Goal: Task Accomplishment & Management: Use online tool/utility

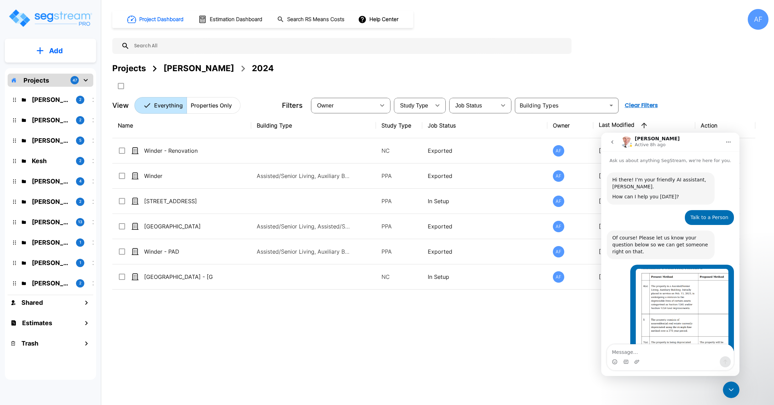
scroll to position [714, 0]
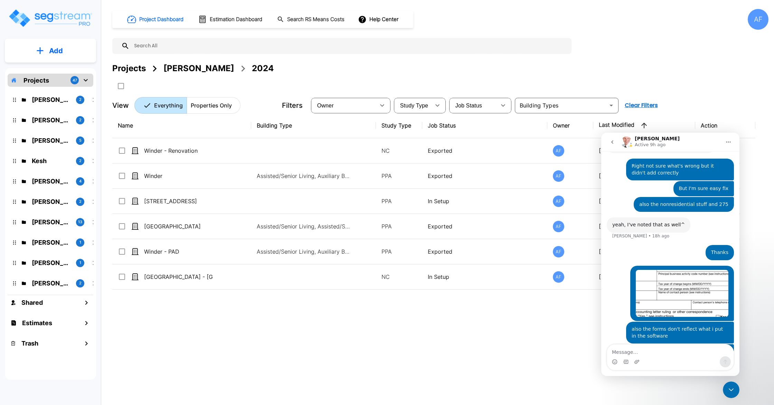
scroll to position [714, 0]
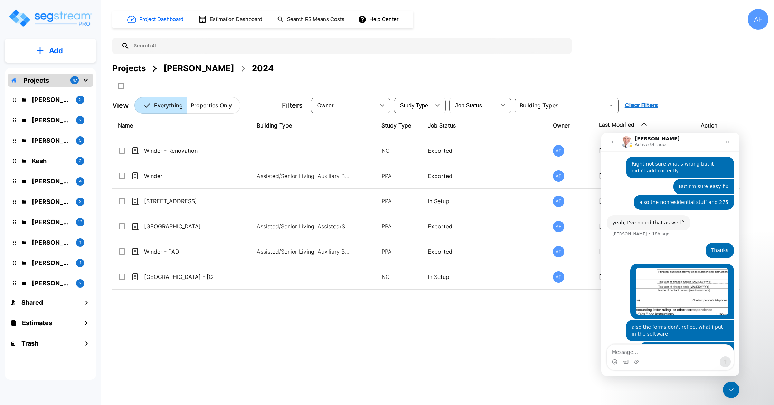
click at [731, 392] on icon "Close Intercom Messenger" at bounding box center [731, 389] width 8 height 8
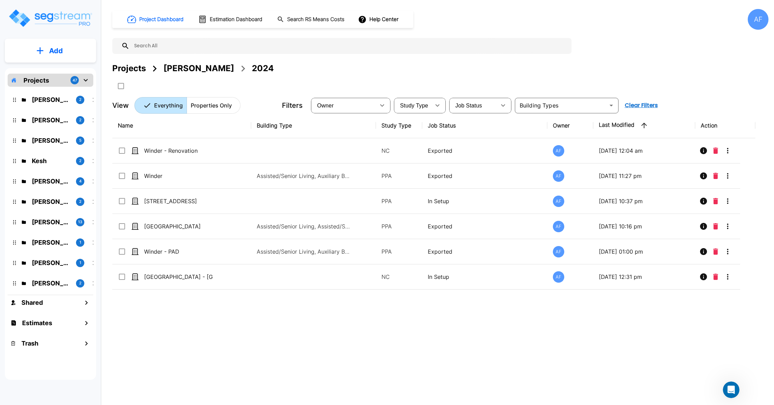
click at [731, 392] on icon "Open Intercom Messenger" at bounding box center [730, 389] width 11 height 11
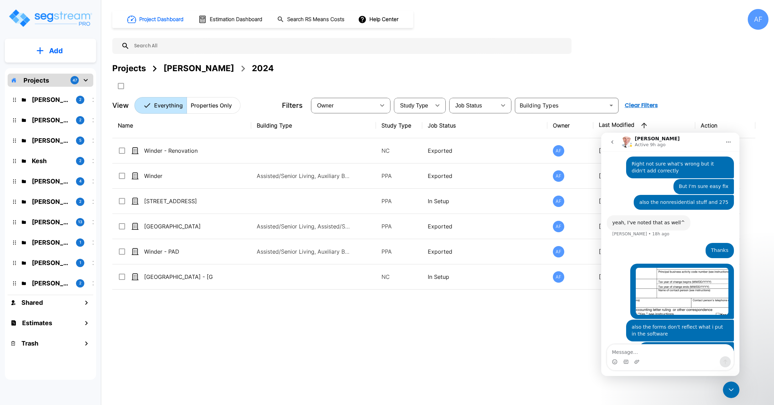
click at [616, 142] on button "go back" at bounding box center [611, 141] width 13 height 13
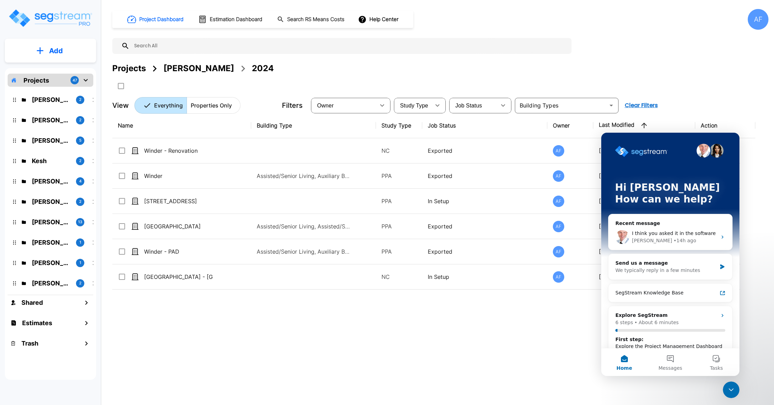
scroll to position [0, 0]
click at [671, 362] on button "Messages" at bounding box center [670, 362] width 46 height 28
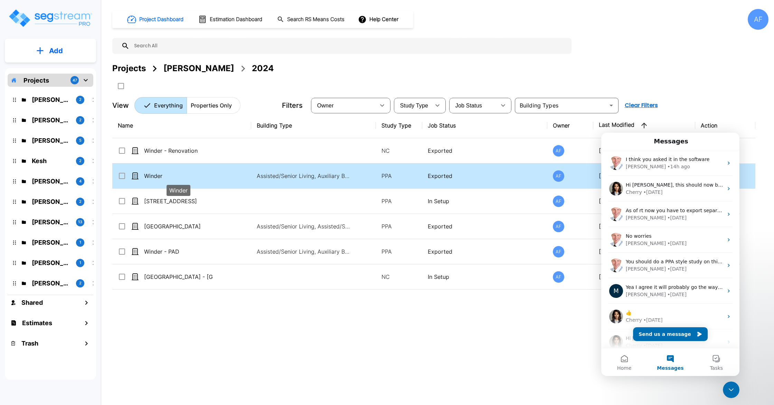
click at [155, 177] on p "Winder" at bounding box center [178, 176] width 69 height 8
checkbox input "true"
click at [155, 177] on p "Winder" at bounding box center [178, 176] width 69 height 8
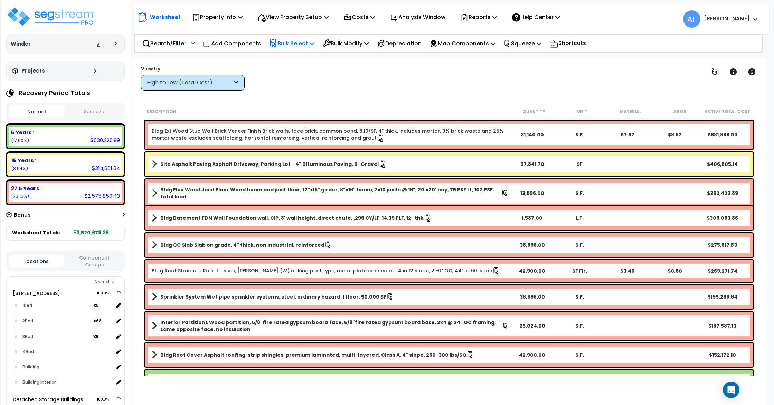
click at [296, 40] on p "Bulk Select" at bounding box center [291, 43] width 45 height 9
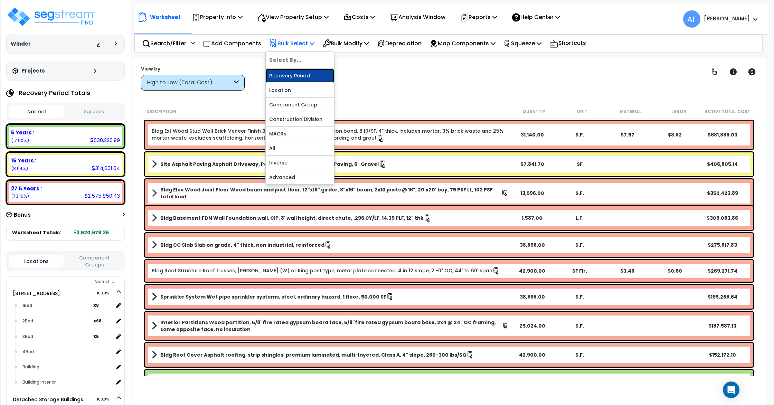
click at [300, 77] on link "Recovery Period" at bounding box center [300, 76] width 68 height 14
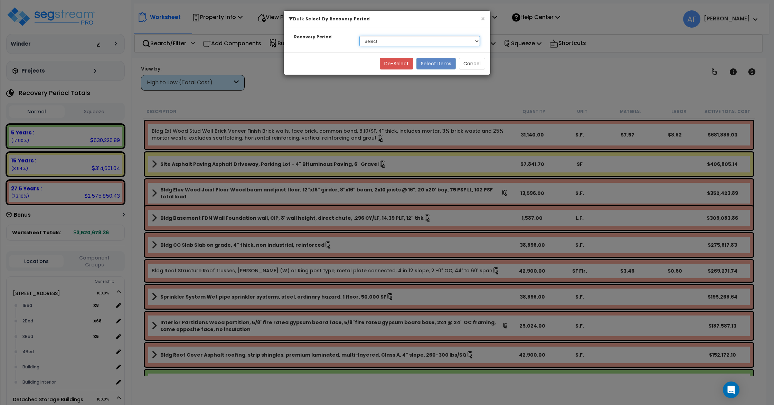
click at [394, 41] on select "Select 5 Years 15 Years 27.5 Years" at bounding box center [419, 41] width 121 height 10
select select "275Y"
click at [359, 36] on select "Select 5 Years 15 Years 27.5 Years" at bounding box center [419, 41] width 121 height 10
click at [441, 66] on button "Select Items" at bounding box center [435, 64] width 39 height 12
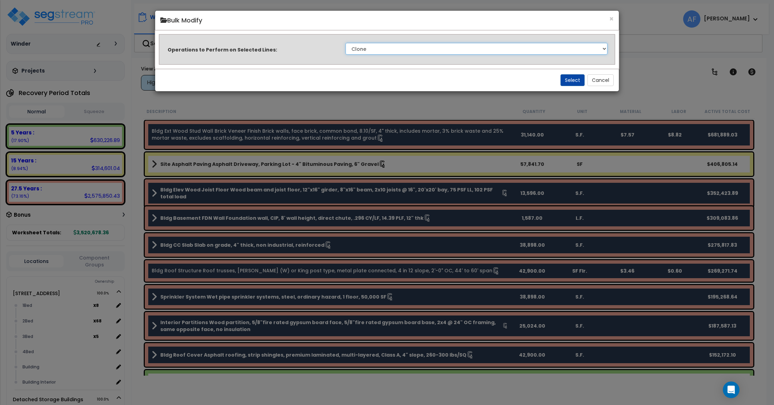
click at [415, 51] on select "Clone Delete Delete Zero Quantities Modify Component Group Modify Cost Sources …" at bounding box center [476, 49] width 262 height 12
select select "modifyRecoveryPeriod"
click at [345, 43] on select "Clone Delete Delete Zero Quantities Modify Component Group Modify Cost Sources …" at bounding box center [476, 49] width 262 height 12
click at [566, 74] on button "Select" at bounding box center [572, 80] width 24 height 12
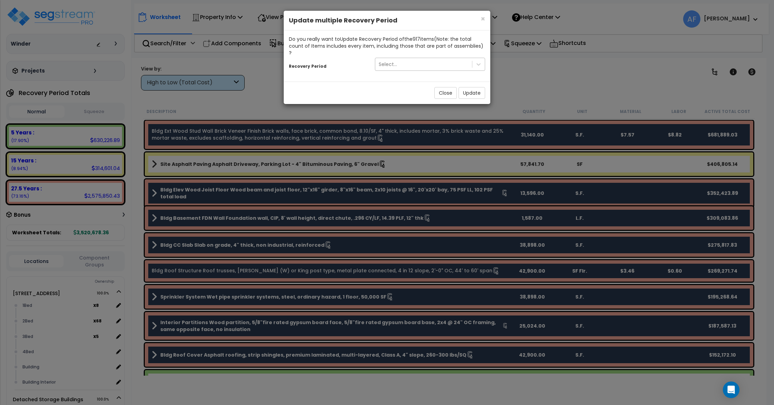
click at [403, 59] on div "Select..." at bounding box center [423, 64] width 97 height 11
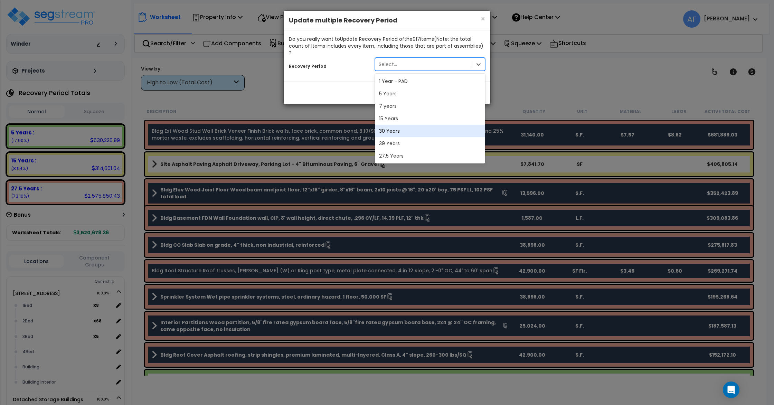
click at [388, 125] on div "30 Years" at bounding box center [430, 131] width 110 height 12
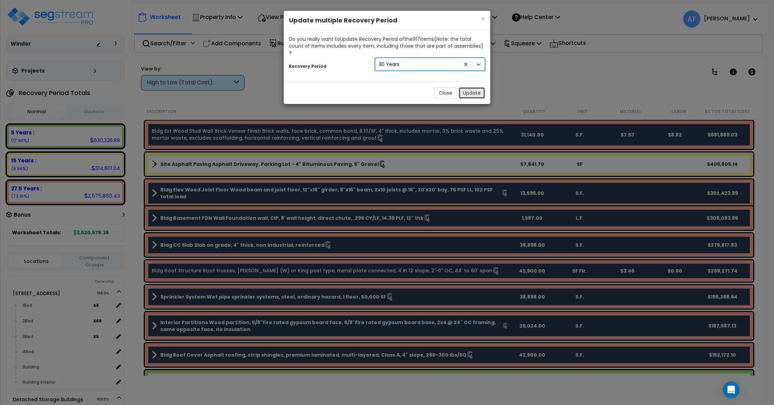
click at [468, 87] on button "Update" at bounding box center [471, 93] width 27 height 12
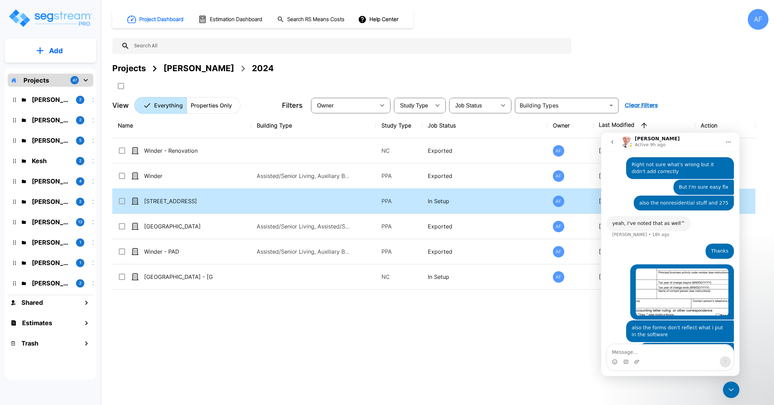
scroll to position [714, 0]
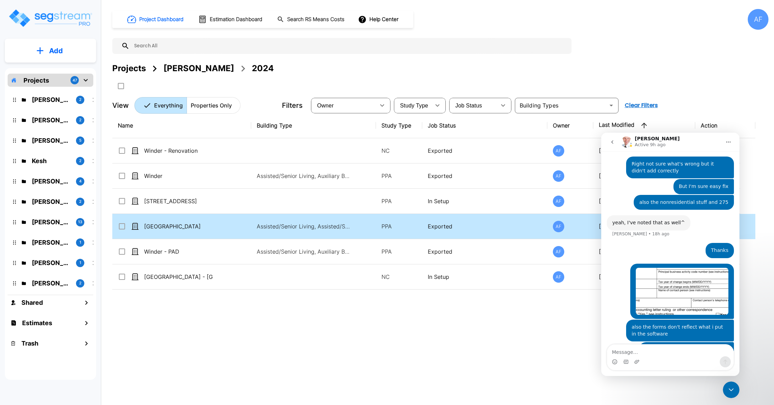
click at [221, 226] on td "[GEOGRAPHIC_DATA]" at bounding box center [181, 226] width 139 height 25
checkbox input "true"
click at [221, 226] on td "[GEOGRAPHIC_DATA]" at bounding box center [181, 226] width 139 height 25
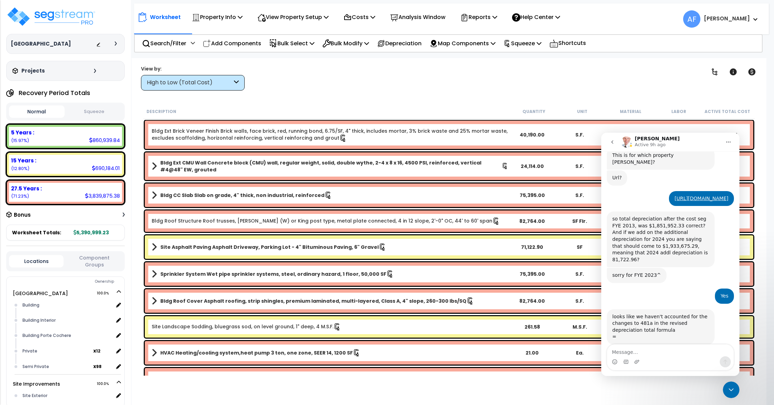
scroll to position [681, 0]
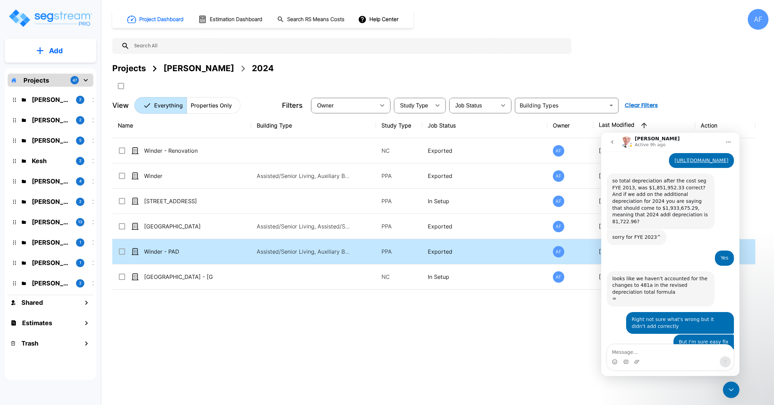
scroll to position [714, 0]
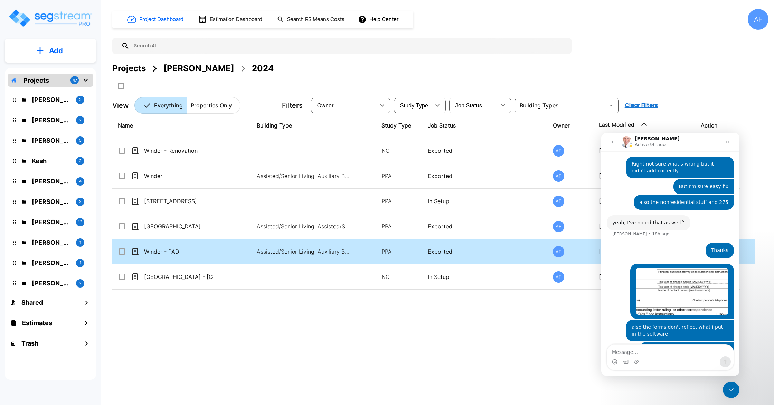
click at [226, 256] on td "Winder - PAD" at bounding box center [181, 251] width 139 height 25
checkbox input "true"
click at [226, 256] on td "Winder - PAD" at bounding box center [181, 251] width 139 height 25
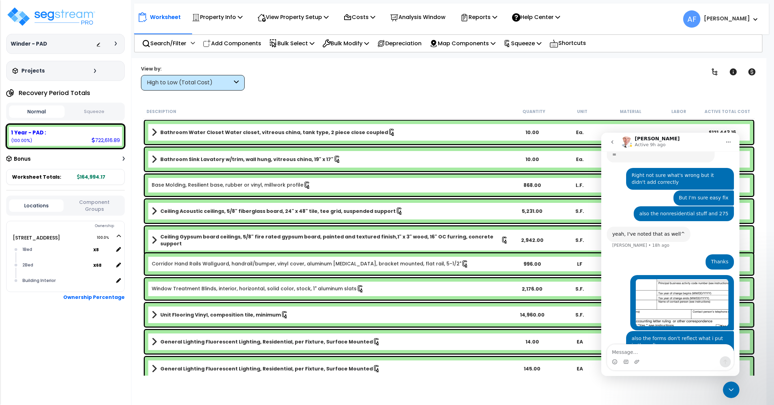
scroll to position [714, 0]
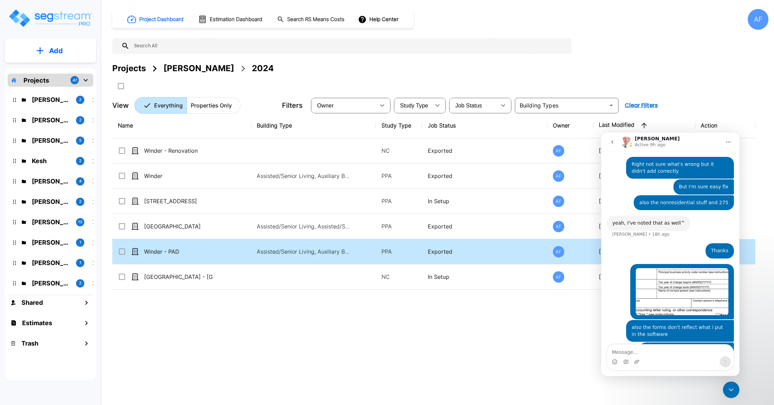
scroll to position [714, 0]
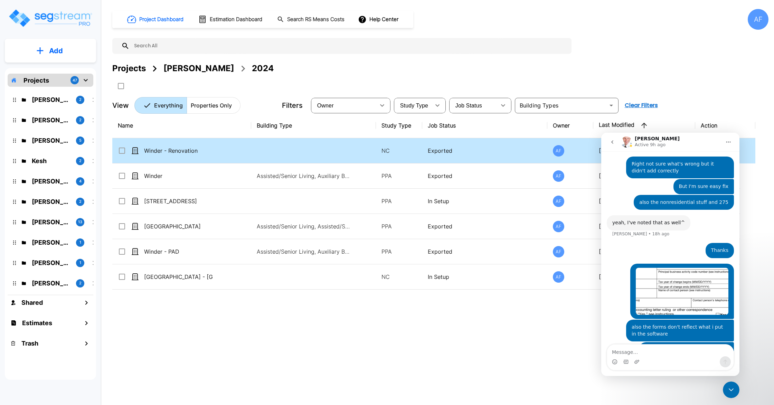
click at [219, 151] on div "Winder - Renovation" at bounding box center [170, 150] width 104 height 8
checkbox input "true"
click at [219, 151] on div "Winder - Renovation" at bounding box center [170, 150] width 104 height 8
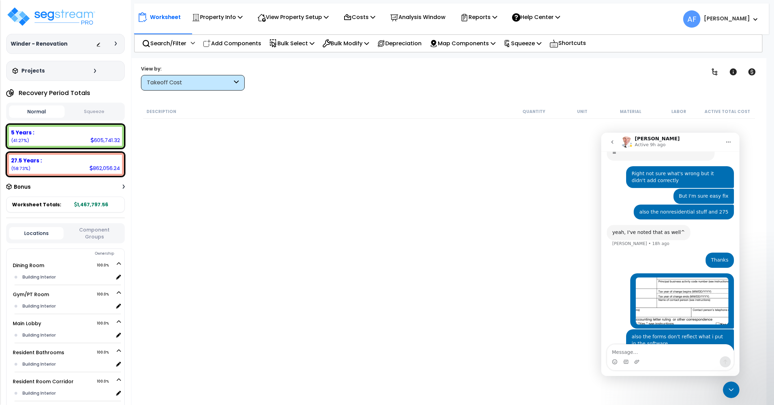
scroll to position [714, 0]
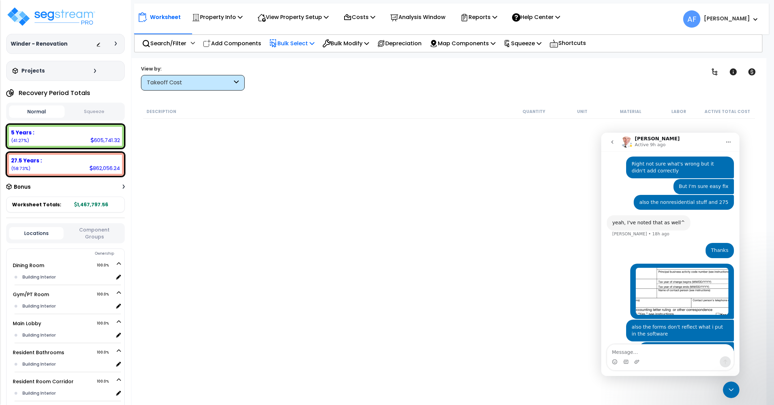
click at [313, 44] on p "Bulk Select" at bounding box center [291, 43] width 45 height 9
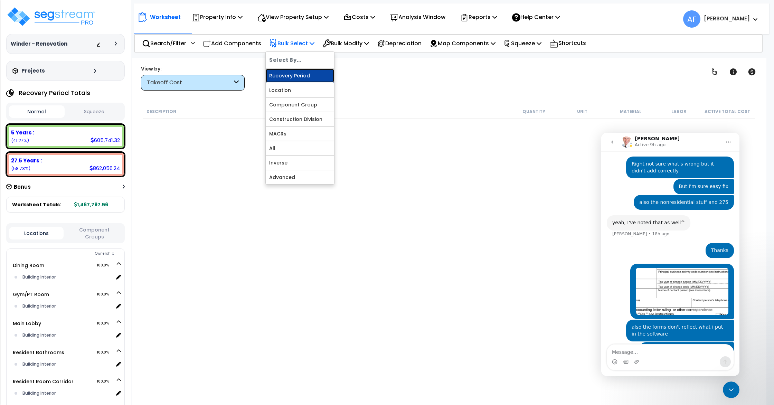
click at [307, 72] on link "Recovery Period" at bounding box center [300, 76] width 68 height 14
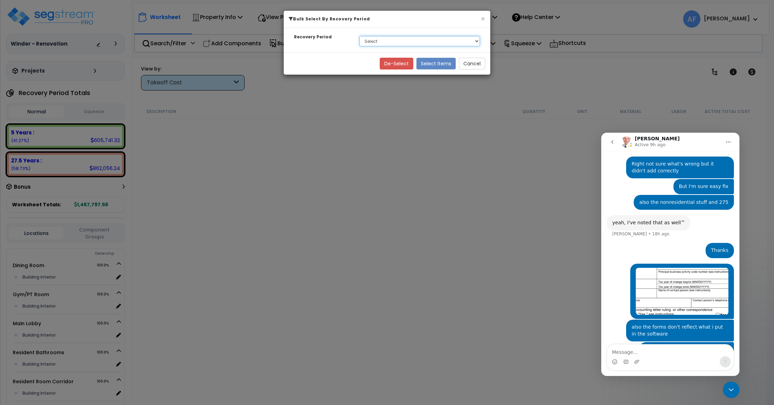
click at [378, 43] on select "Select 5 Years 27.5 Years Soft Cost" at bounding box center [419, 41] width 121 height 10
select select "275Y"
click at [359, 36] on select "Select 5 Years 27.5 Years Soft Cost" at bounding box center [419, 41] width 121 height 10
click at [438, 63] on button "Select Items" at bounding box center [435, 64] width 39 height 12
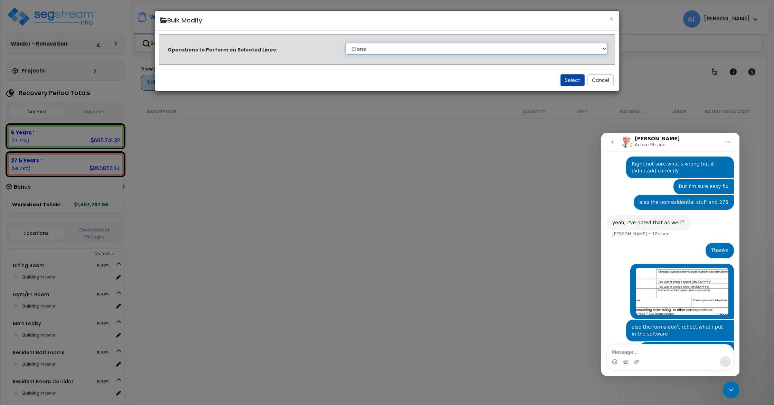
click at [392, 53] on select "Clone Delete Delete Zero Quantities Modify Component Group Modify Cost Sources …" at bounding box center [476, 49] width 262 height 12
select select "modifyRecoveryPeriod"
click at [345, 43] on select "Clone Delete Delete Zero Quantities Modify Component Group Modify Cost Sources …" at bounding box center [476, 49] width 262 height 12
click at [574, 74] on button "Select" at bounding box center [572, 80] width 24 height 12
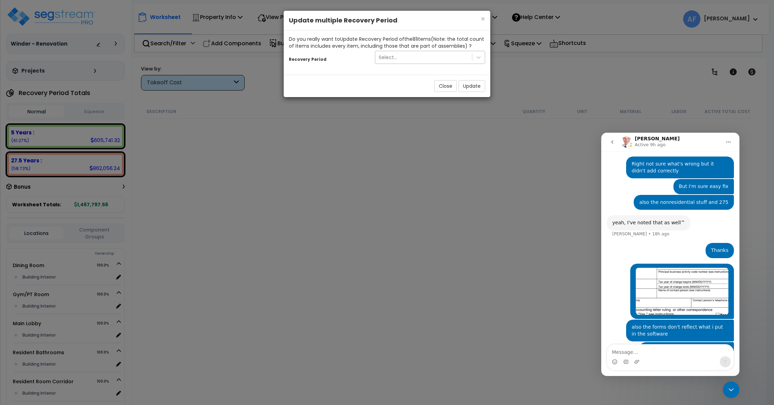
click at [439, 54] on div "Select..." at bounding box center [423, 57] width 97 height 11
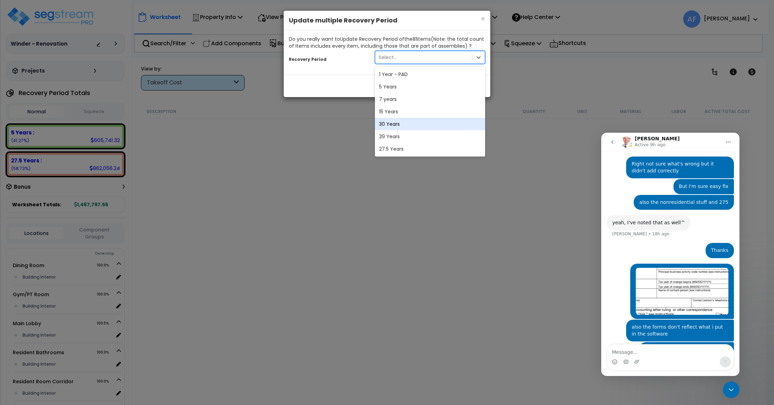
click at [427, 118] on div "30 Years" at bounding box center [430, 124] width 110 height 12
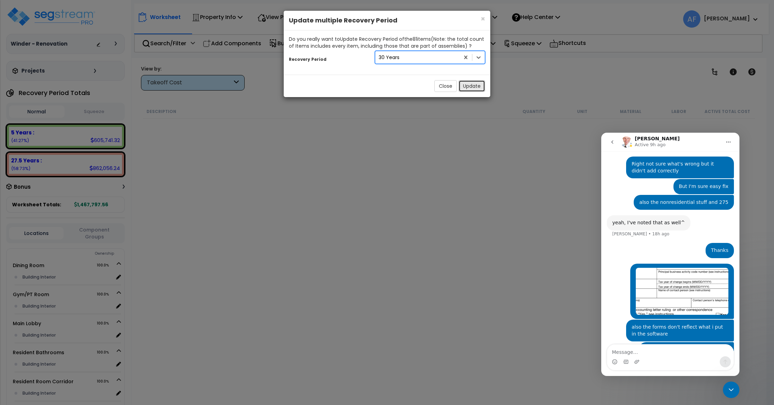
click at [467, 85] on button "Update" at bounding box center [471, 86] width 27 height 12
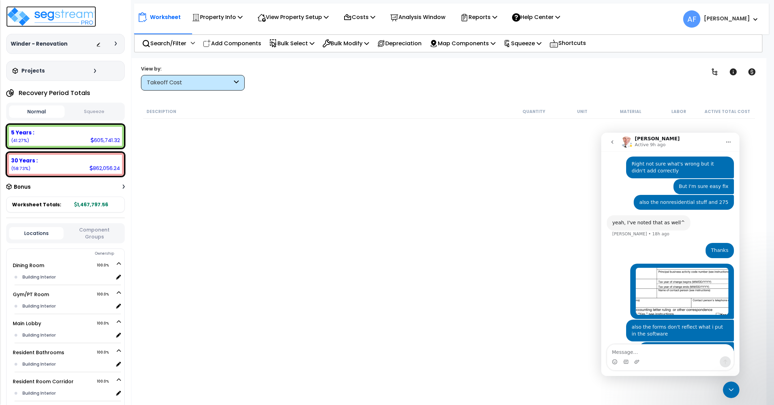
click at [82, 17] on img at bounding box center [51, 16] width 90 height 21
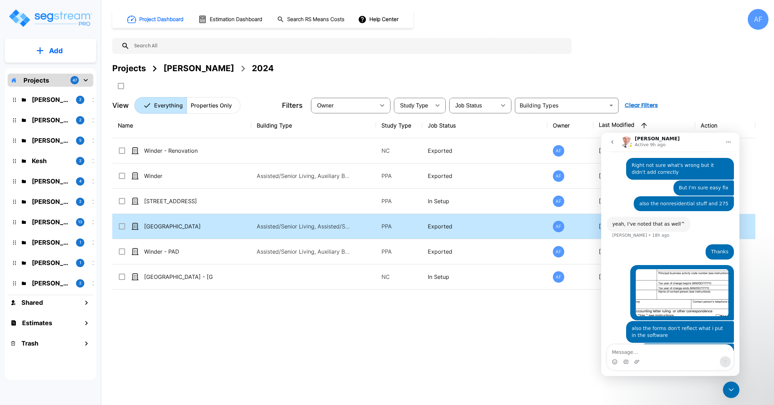
scroll to position [714, 0]
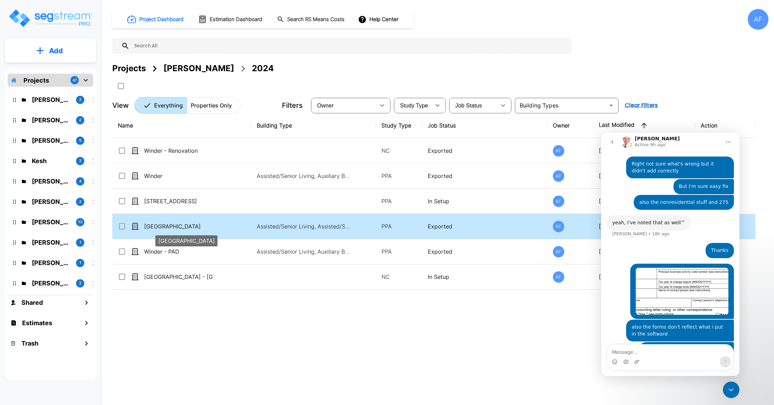
click at [202, 226] on p "[GEOGRAPHIC_DATA]" at bounding box center [178, 226] width 69 height 8
click at [219, 223] on div "[GEOGRAPHIC_DATA]" at bounding box center [170, 226] width 104 height 8
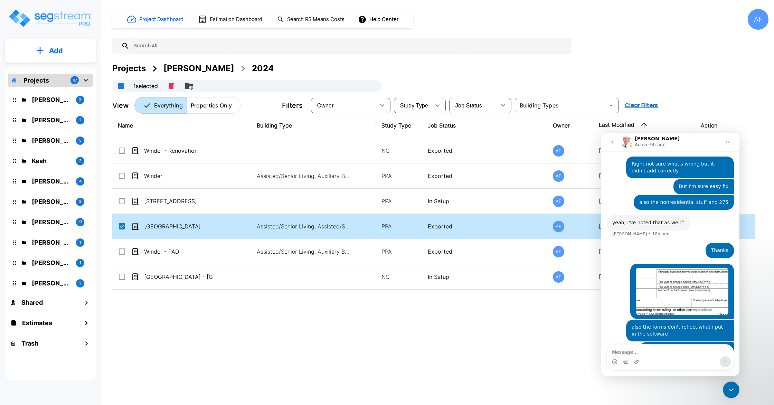
click at [219, 223] on div "[GEOGRAPHIC_DATA]" at bounding box center [170, 226] width 104 height 8
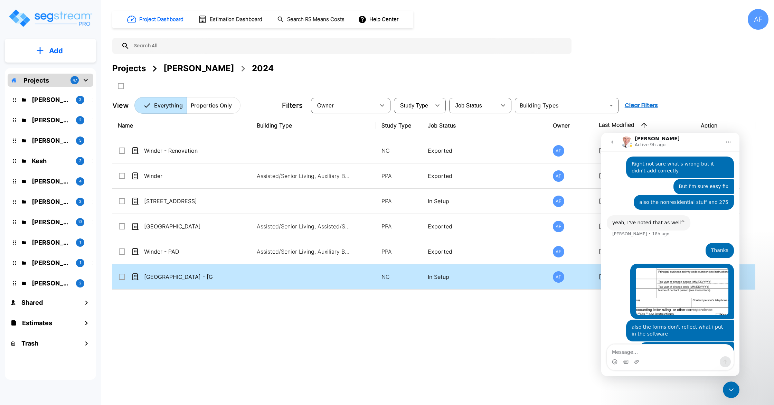
drag, startPoint x: 245, startPoint y: 313, endPoint x: 241, endPoint y: 276, distance: 36.5
click at [245, 313] on div "Name Building Type Study Type Job Status Owner Last Modified Action Winder - Re…" at bounding box center [433, 238] width 643 height 251
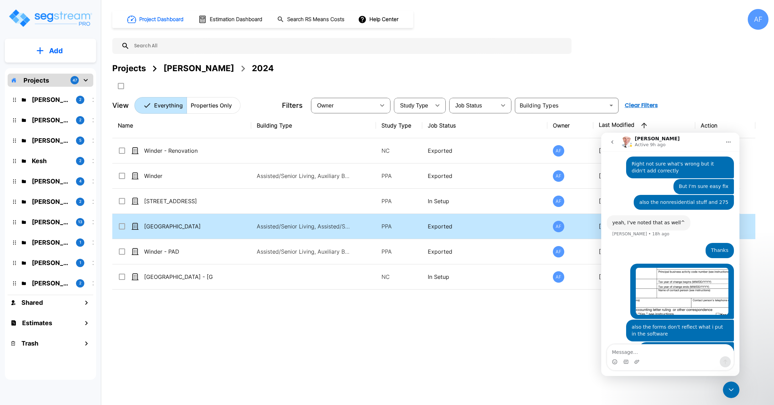
click at [234, 220] on td "[GEOGRAPHIC_DATA]" at bounding box center [181, 226] width 139 height 25
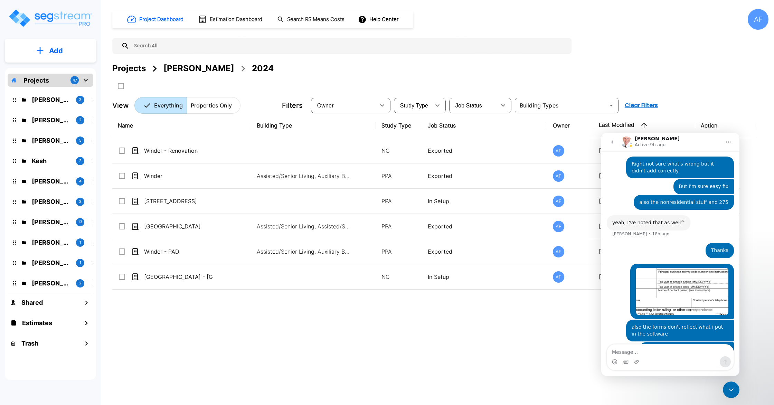
click at [251, 306] on div "Name Building Type Study Type Job Status Owner Last Modified Action Winder - Re…" at bounding box center [433, 238] width 643 height 251
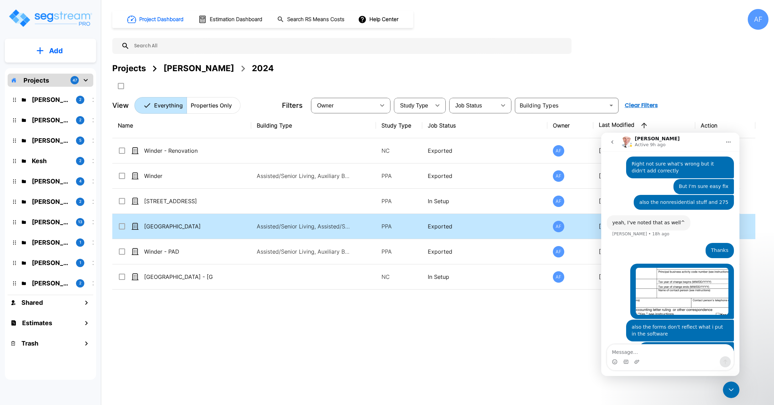
click at [252, 225] on td "Assisted/Senior Living, Assisted/Senior Living Site" at bounding box center [313, 226] width 125 height 25
checkbox input "true"
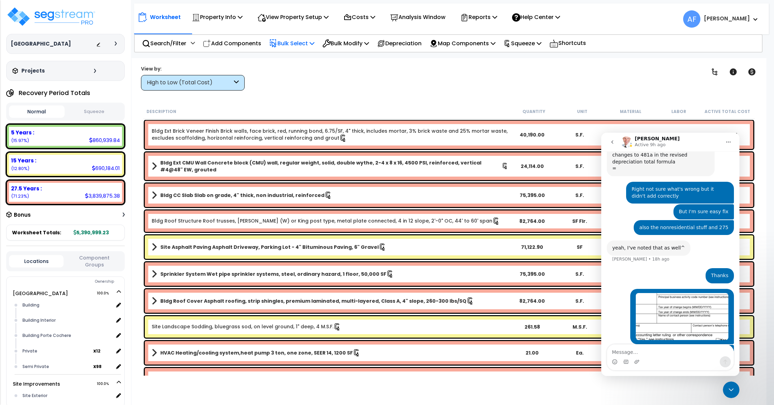
click at [304, 47] on p "Bulk Select" at bounding box center [291, 43] width 45 height 9
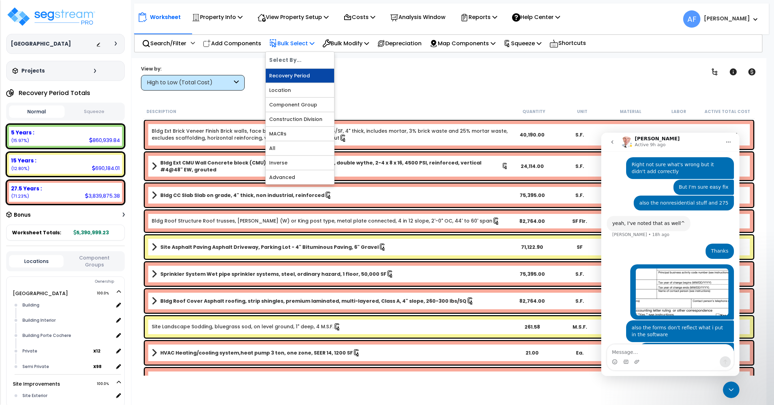
scroll to position [714, 0]
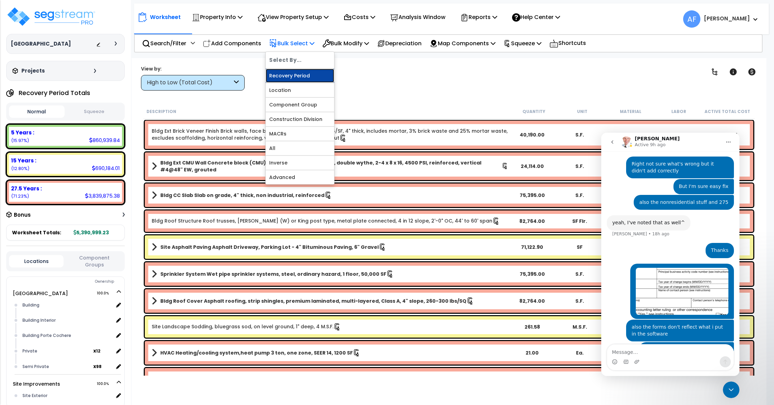
click at [305, 78] on link "Recovery Period" at bounding box center [300, 76] width 68 height 14
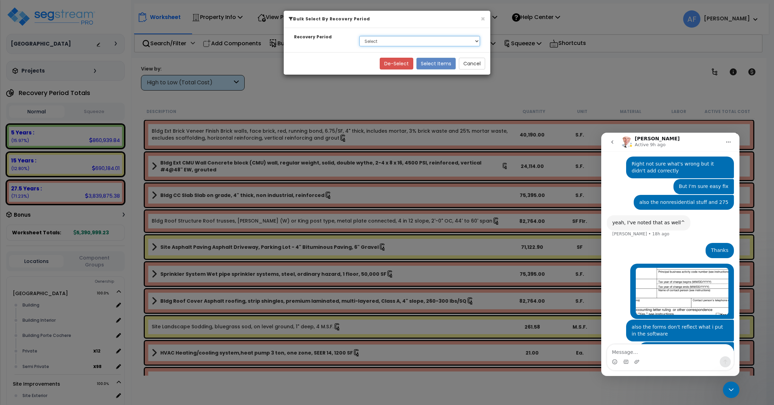
click at [367, 46] on select "Select 5 Years 15 Years 27.5 Years" at bounding box center [419, 41] width 121 height 10
select select "275Y"
click at [359, 36] on select "Select 5 Years 15 Years 27.5 Years" at bounding box center [419, 41] width 121 height 10
click at [445, 63] on button "Select Items" at bounding box center [435, 64] width 39 height 12
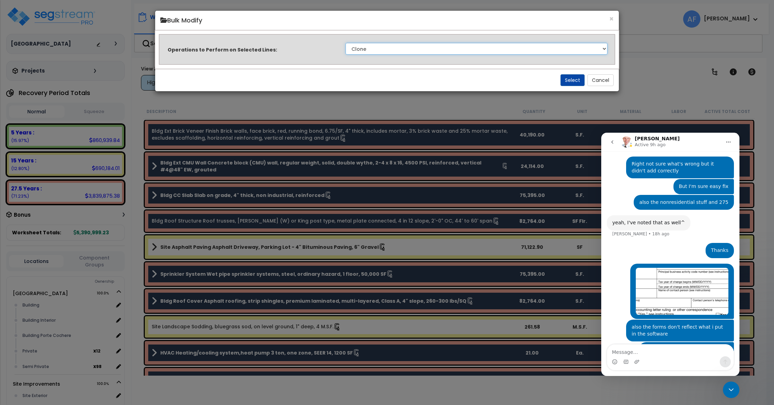
click at [425, 46] on select "Clone Delete Delete Zero Quantities Modify Component Group Modify Cost Sources …" at bounding box center [476, 49] width 262 height 12
select select "modifyRecoveryPeriod"
click at [345, 43] on select "Clone Delete Delete Zero Quantities Modify Component Group Modify Cost Sources …" at bounding box center [476, 49] width 262 height 12
click at [571, 82] on button "Select" at bounding box center [572, 80] width 24 height 12
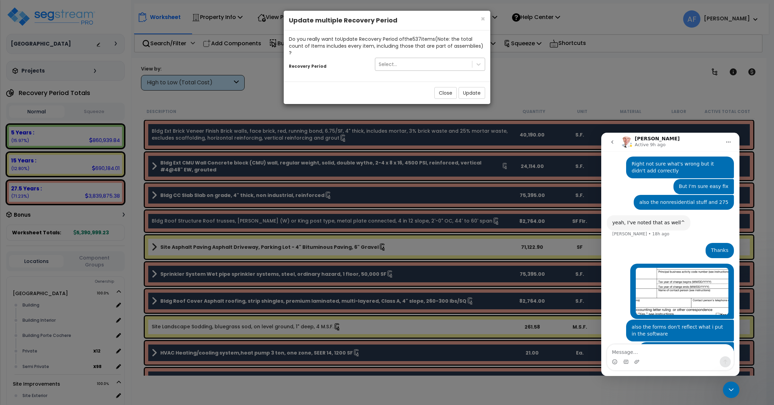
click at [447, 59] on div "Select..." at bounding box center [423, 64] width 97 height 11
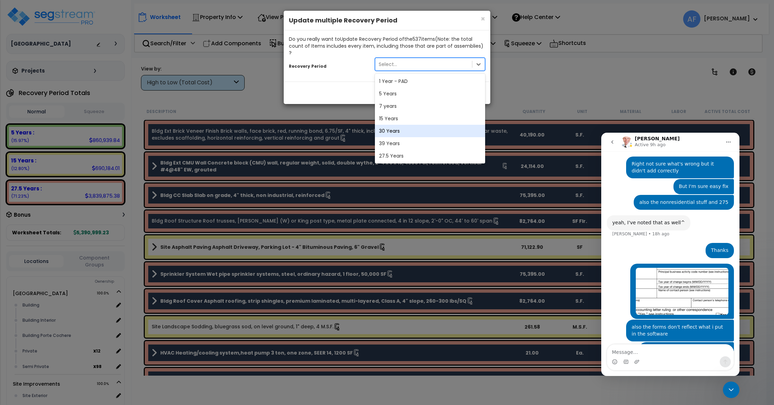
click at [432, 125] on div "30 Years" at bounding box center [430, 131] width 110 height 12
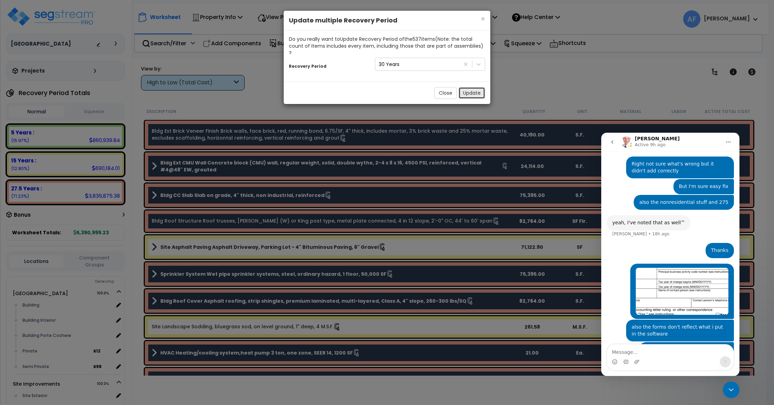
click at [465, 87] on button "Update" at bounding box center [471, 93] width 27 height 12
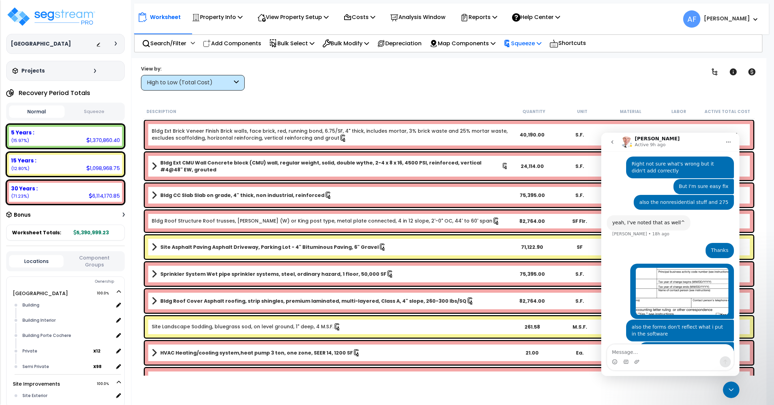
click at [541, 42] on p "Squeeze" at bounding box center [522, 43] width 38 height 9
click at [439, 77] on div "Clear Filters" at bounding box center [473, 78] width 440 height 26
click at [47, 11] on img at bounding box center [51, 16] width 90 height 21
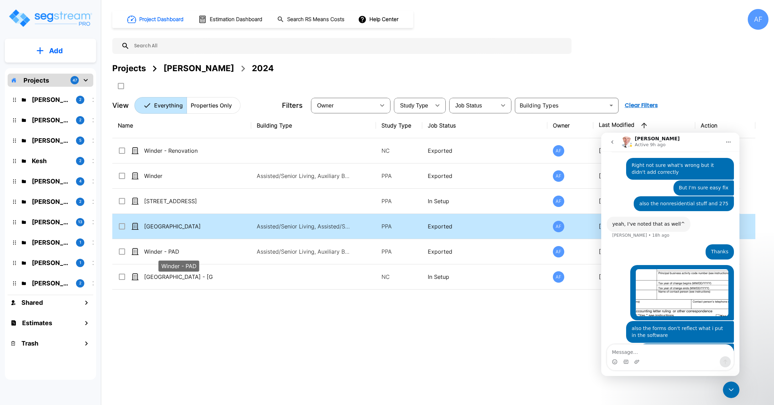
scroll to position [714, 0]
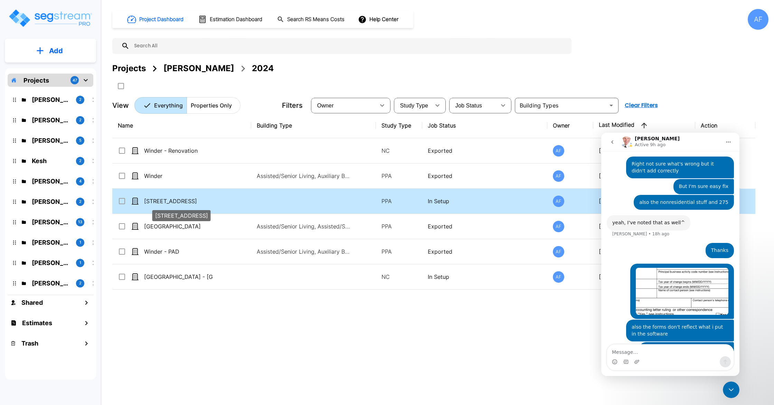
click at [179, 201] on p "[STREET_ADDRESS]" at bounding box center [178, 201] width 69 height 8
click at [207, 199] on p "[STREET_ADDRESS]" at bounding box center [178, 201] width 69 height 8
checkbox input "false"
click at [207, 199] on p "[STREET_ADDRESS]" at bounding box center [178, 201] width 69 height 8
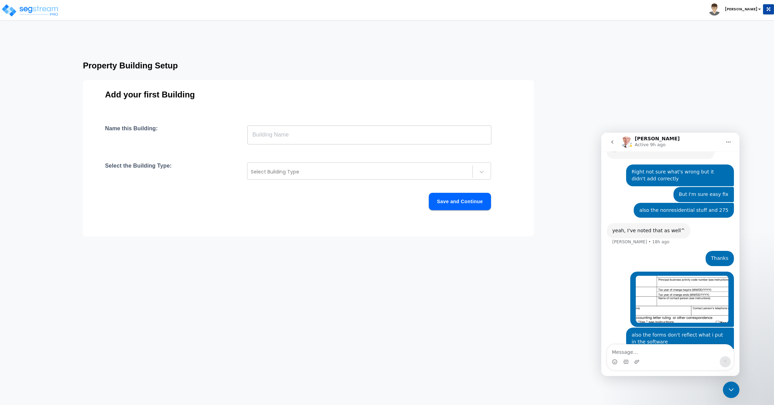
scroll to position [714, 0]
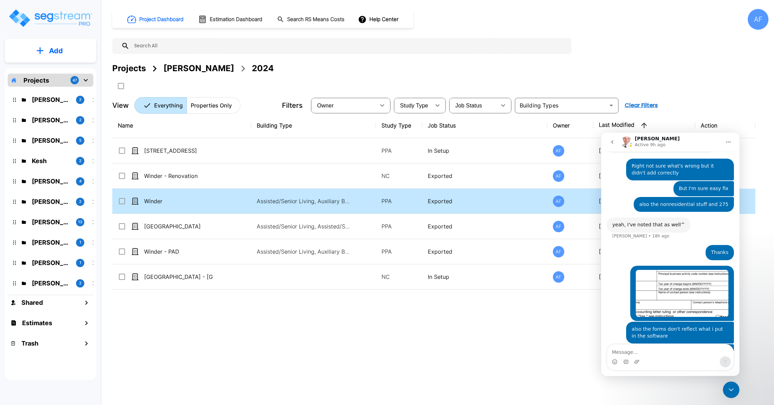
scroll to position [714, 0]
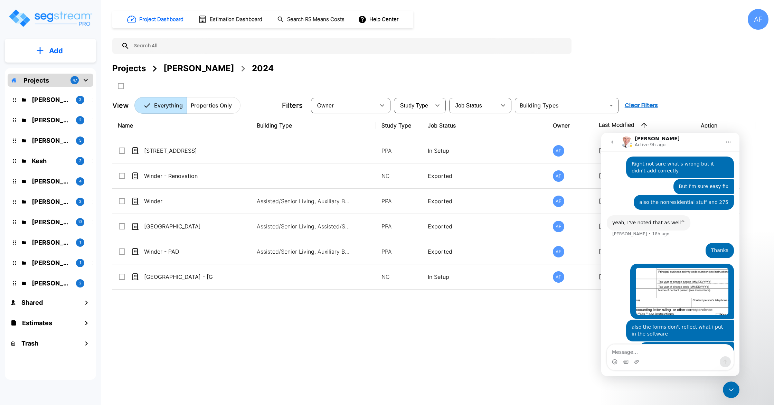
click at [725, 386] on div "Close Intercom Messenger" at bounding box center [731, 389] width 17 height 17
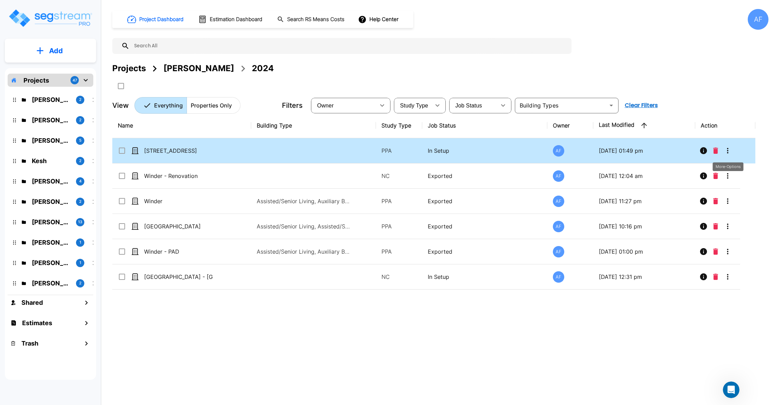
click at [728, 150] on icon "More-Options" at bounding box center [727, 150] width 8 height 8
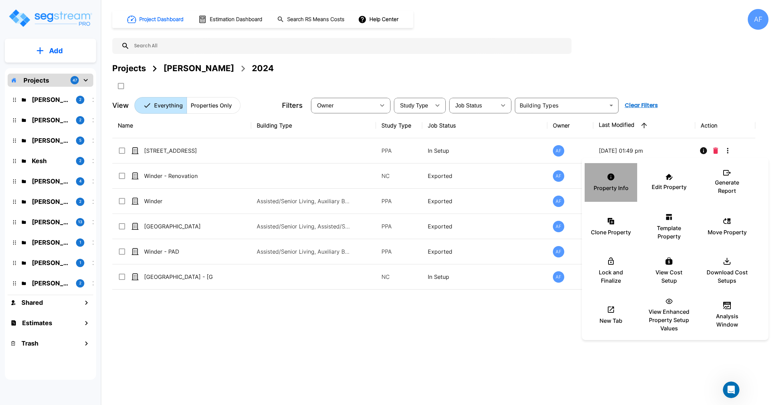
click at [613, 173] on icon at bounding box center [611, 177] width 8 height 8
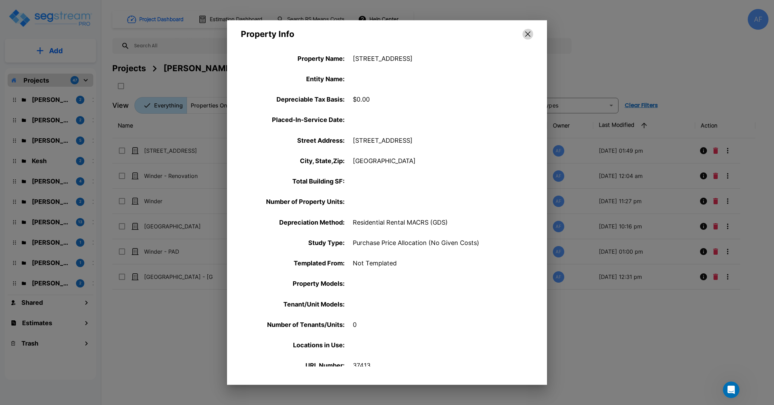
click at [528, 36] on icon "button" at bounding box center [527, 34] width 5 height 6
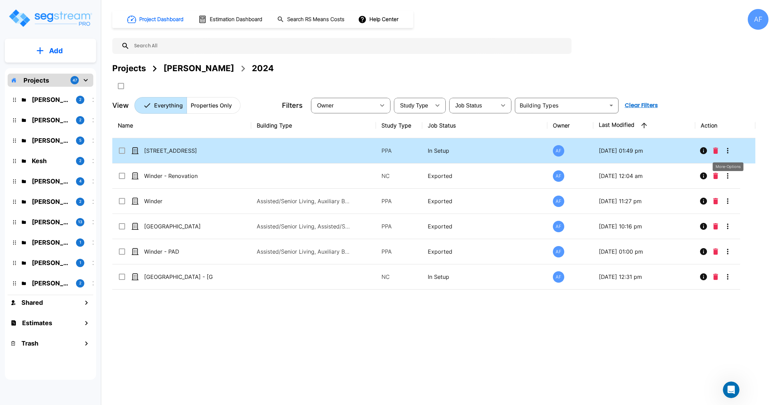
click at [728, 151] on icon "More-Options" at bounding box center [727, 150] width 8 height 8
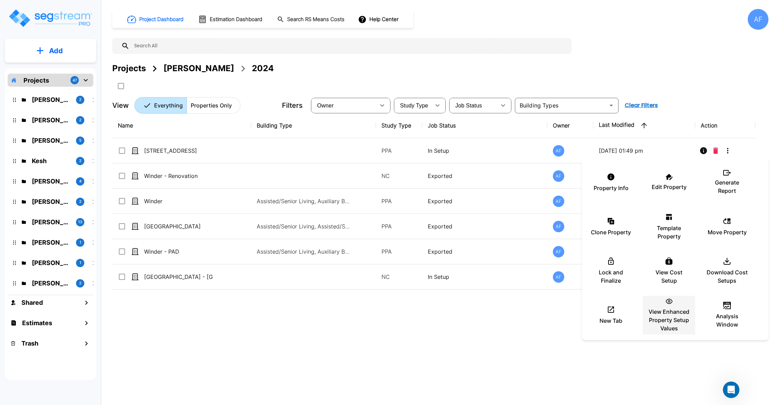
click at [667, 315] on p "View Enhanced Property Setup Values" at bounding box center [668, 319] width 41 height 25
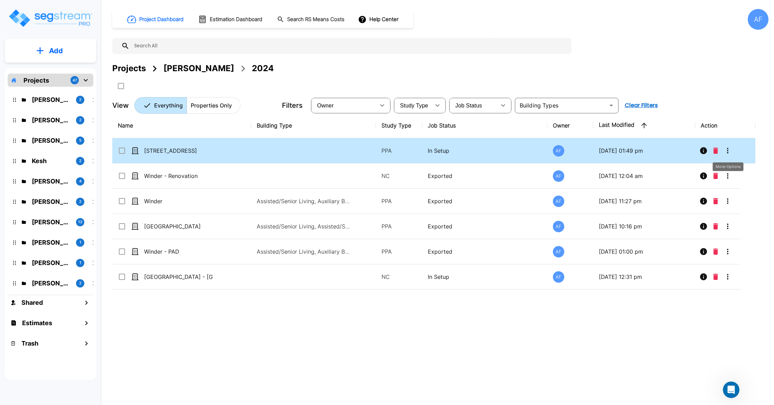
click at [729, 153] on icon "More-Options" at bounding box center [727, 150] width 8 height 8
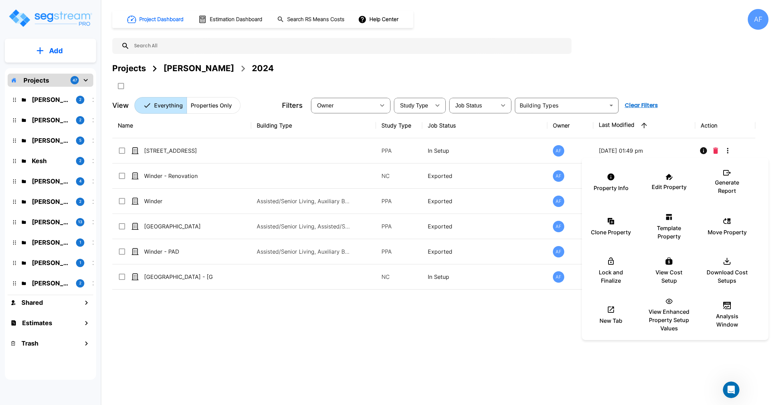
click at [694, 98] on div at bounding box center [387, 202] width 774 height 405
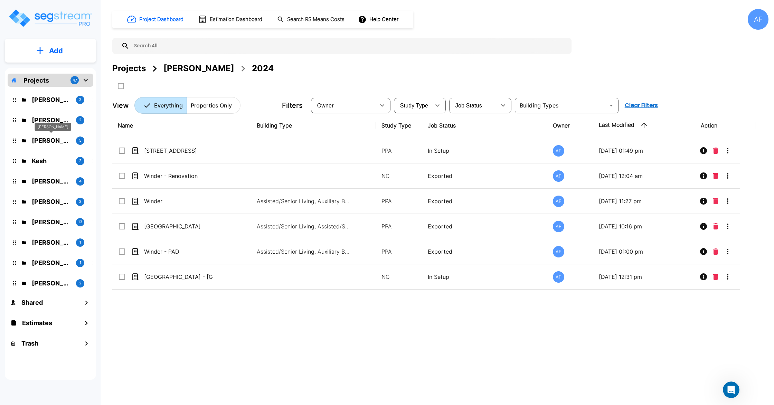
click at [53, 142] on p "Jay Hershowitz" at bounding box center [51, 140] width 39 height 9
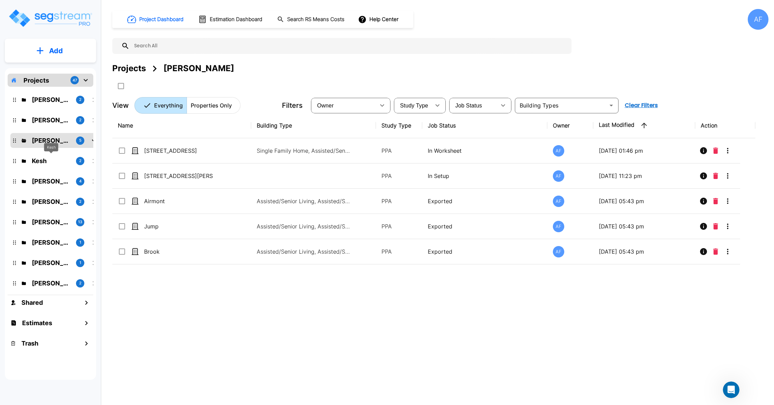
click at [53, 165] on p "Kesh" at bounding box center [51, 160] width 39 height 9
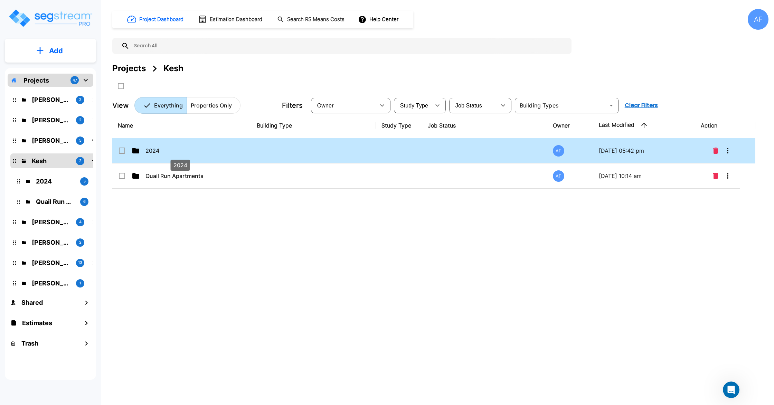
click at [178, 151] on p "2024" at bounding box center [179, 150] width 69 height 8
checkbox input "true"
click at [178, 151] on p "2024" at bounding box center [179, 150] width 69 height 8
